Goal: Task Accomplishment & Management: Manage account settings

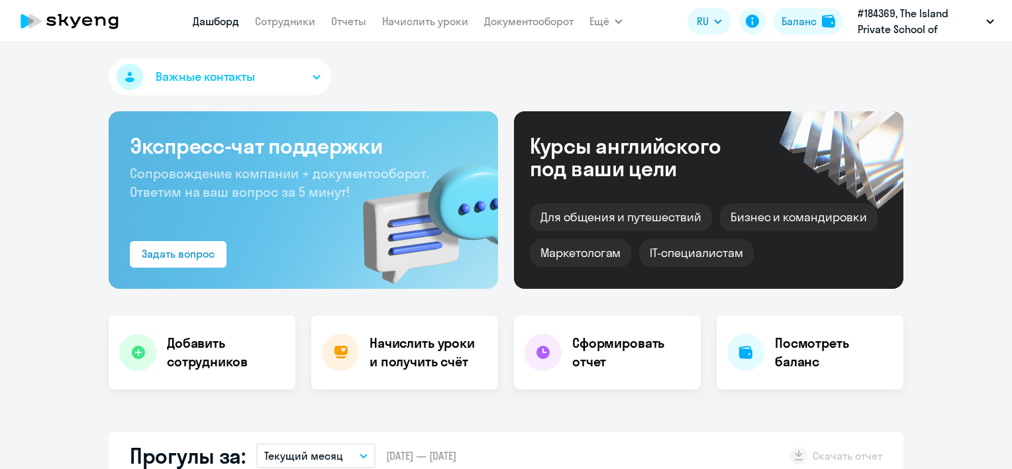
select select "30"
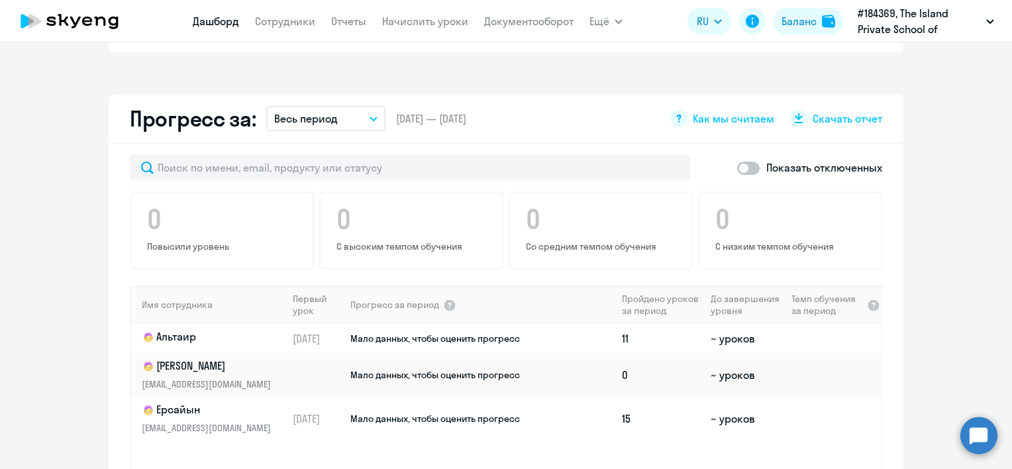
click at [689, 421] on td "15" at bounding box center [661, 419] width 89 height 44
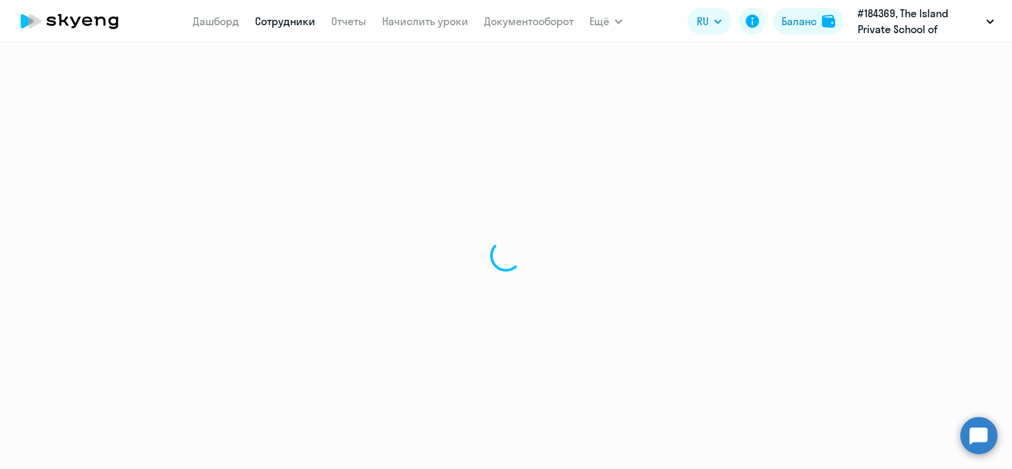
select select "english"
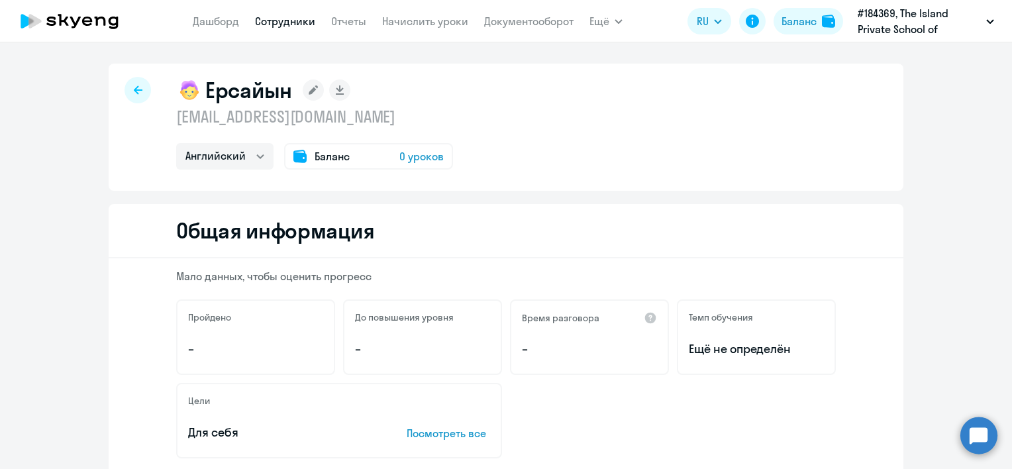
click at [330, 156] on span "Баланс" at bounding box center [332, 156] width 35 height 16
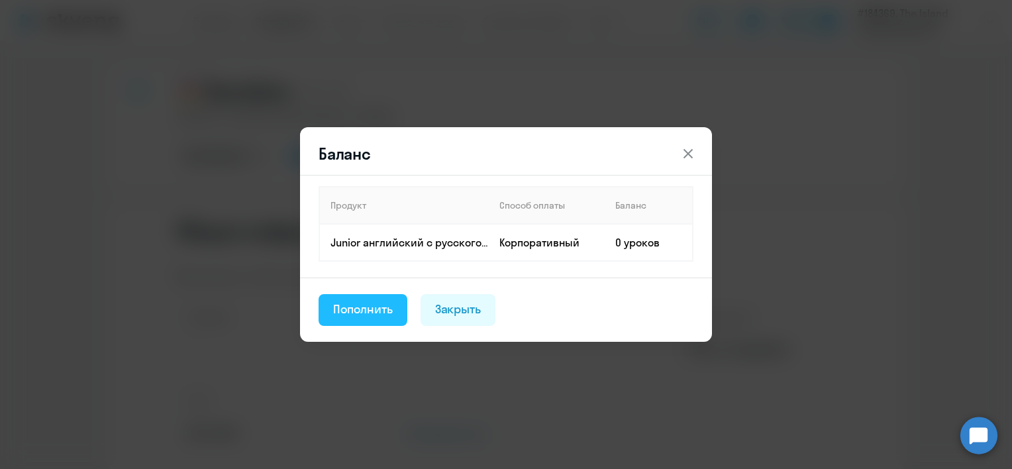
click at [382, 305] on div "Пополнить" at bounding box center [363, 309] width 60 height 17
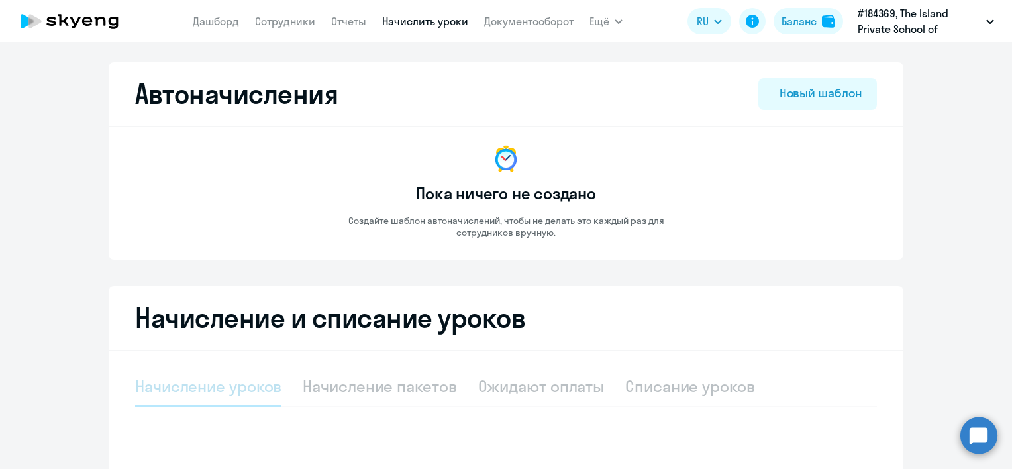
select select "10"
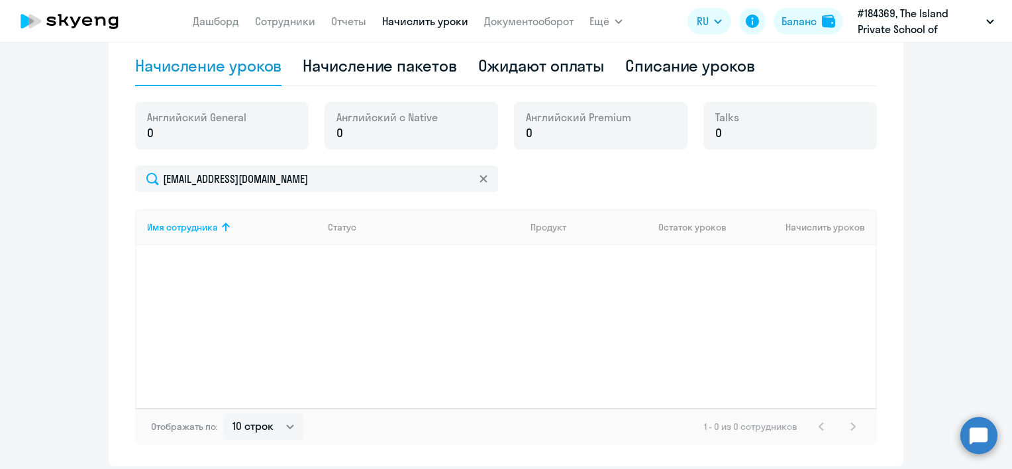
scroll to position [321, 0]
click at [399, 71] on div "Начисление пакетов" at bounding box center [380, 65] width 154 height 21
select select "10"
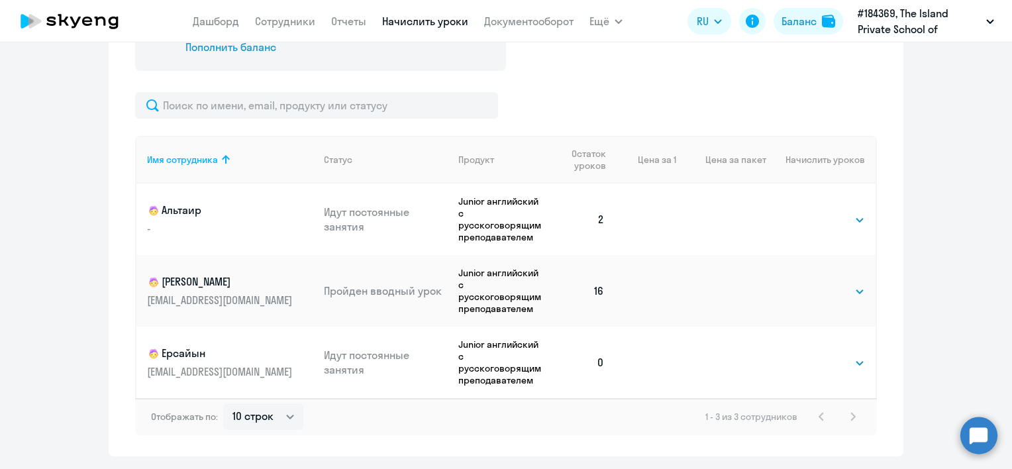
scroll to position [437, 0]
click at [834, 368] on select "Выбрать 4 8 16 32 64 96 128" at bounding box center [838, 362] width 54 height 16
select select "32"
click at [811, 354] on select "Выбрать 4 8 16 32 64 96 128" at bounding box center [838, 362] width 54 height 16
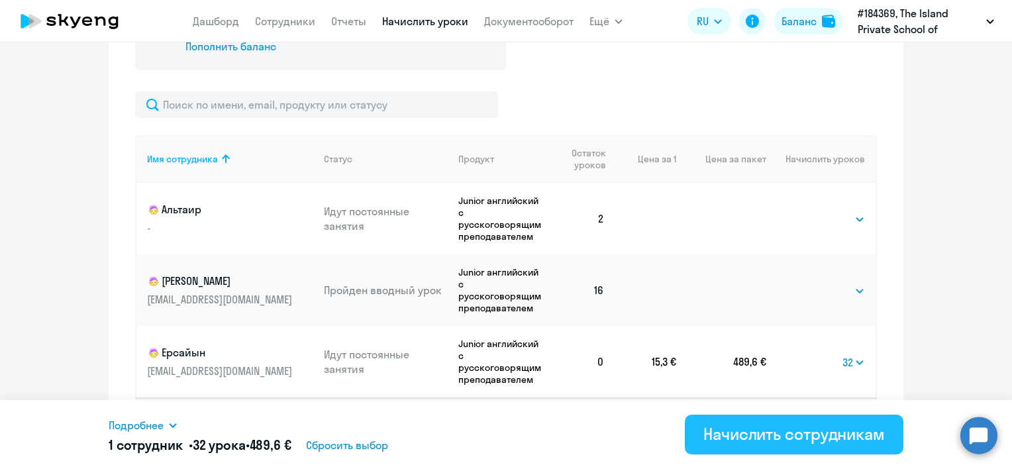
click at [736, 435] on div "Начислить сотрудникам" at bounding box center [793, 433] width 181 height 21
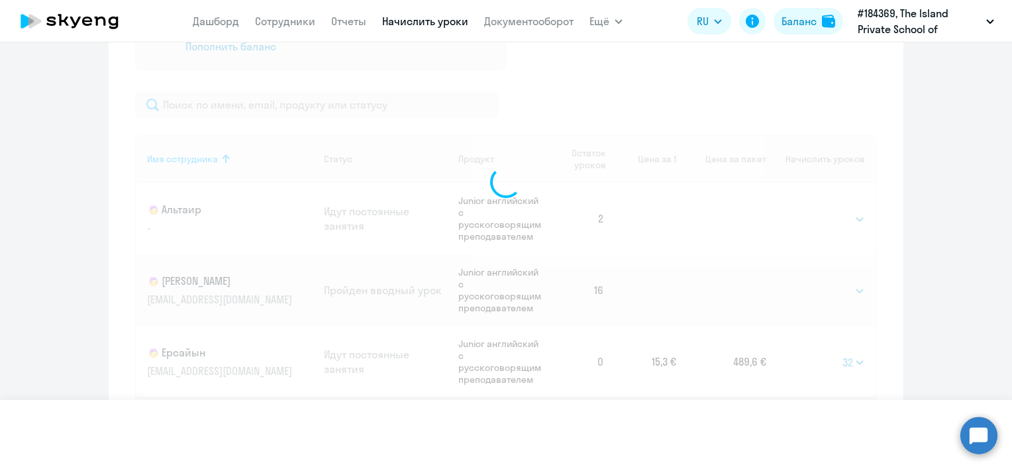
select select
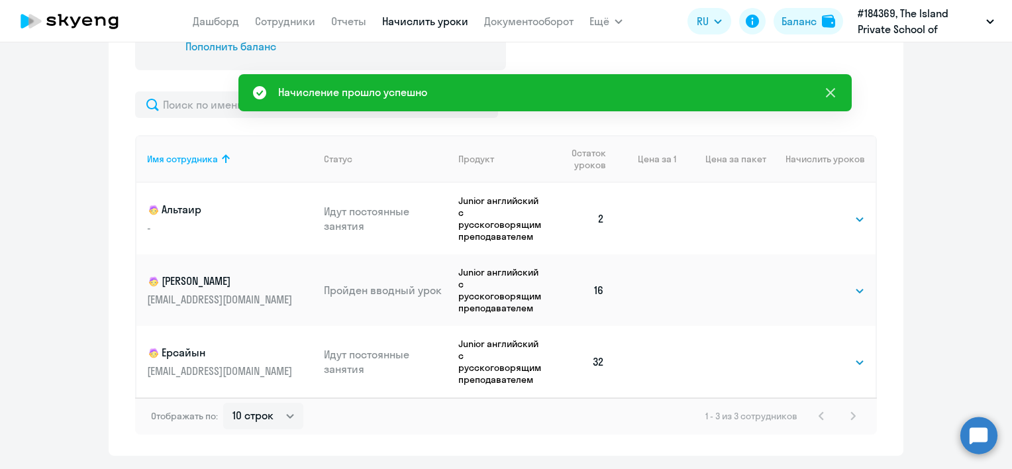
click at [823, 92] on icon at bounding box center [831, 93] width 16 height 16
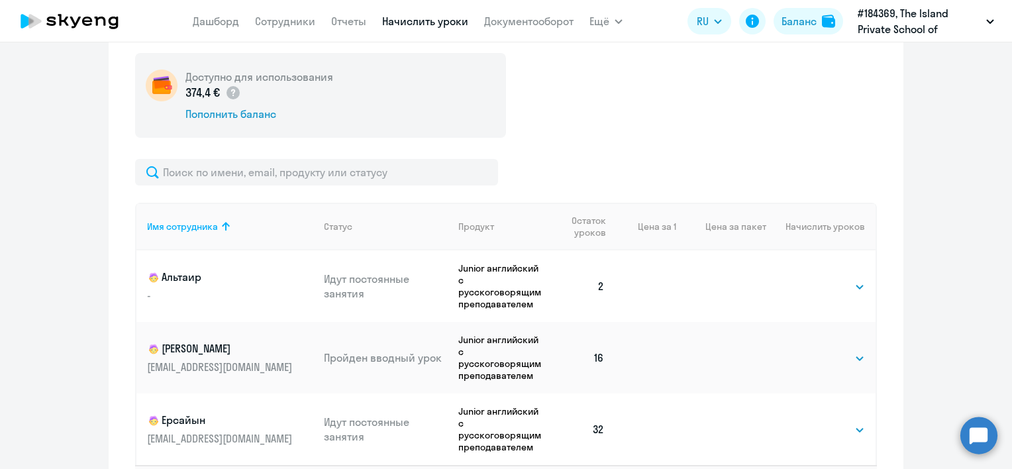
scroll to position [477, 0]
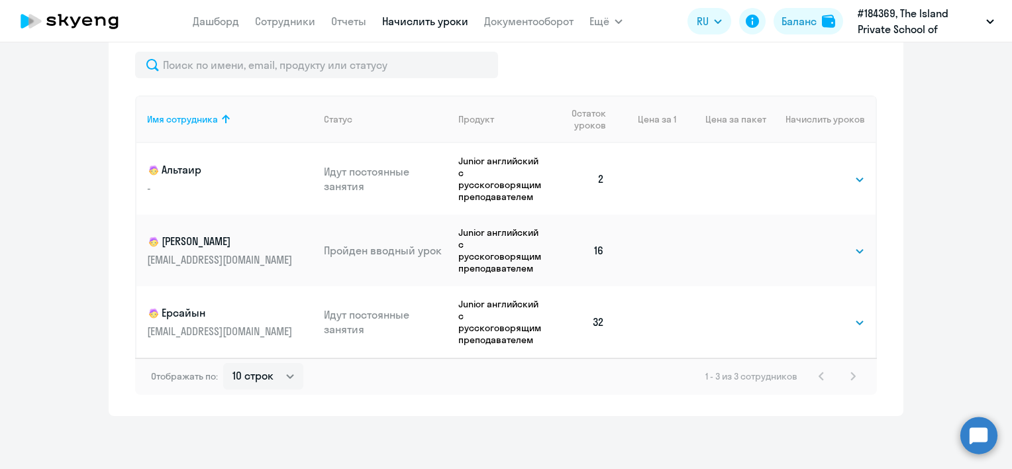
click at [0, 162] on ng-component "Автоначисления Новый шаблон Пока ничего не создано Создайте шаблон автоначислен…" at bounding box center [506, 0] width 1012 height 831
